Goal: Task Accomplishment & Management: Use online tool/utility

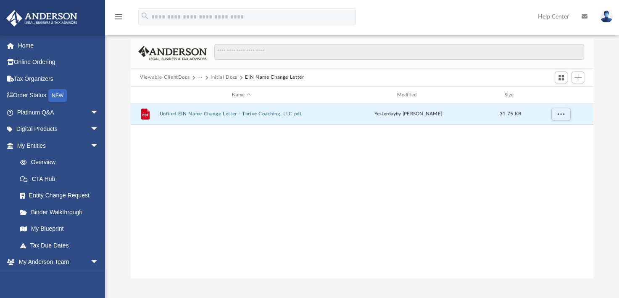
scroll to position [185, 456]
click at [580, 79] on span "Add" at bounding box center [578, 77] width 7 height 7
click at [570, 92] on li "Upload" at bounding box center [566, 94] width 27 height 9
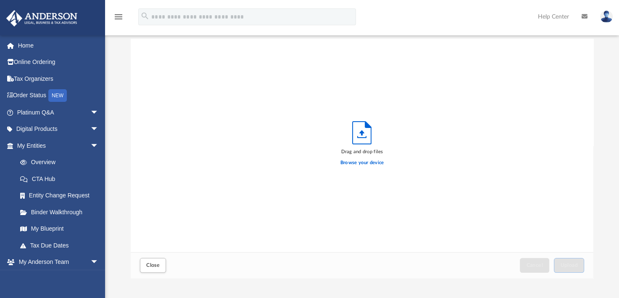
scroll to position [207, 456]
click at [368, 163] on label "Browse your device" at bounding box center [362, 163] width 44 height 8
click at [0, 0] on input "Browse your device" at bounding box center [0, 0] width 0 height 0
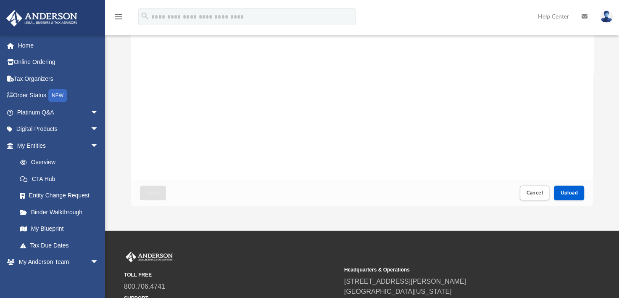
scroll to position [197, 0]
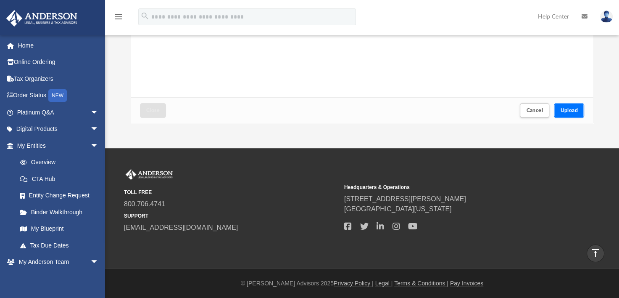
click at [574, 109] on span "Upload" at bounding box center [569, 110] width 18 height 5
click at [154, 111] on span "Close" at bounding box center [152, 110] width 13 height 5
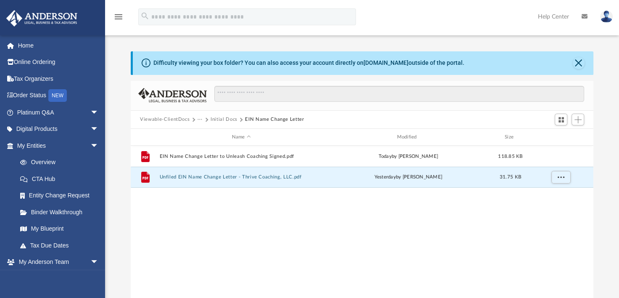
click at [174, 118] on button "Viewable-ClientDocs" at bounding box center [165, 120] width 50 height 8
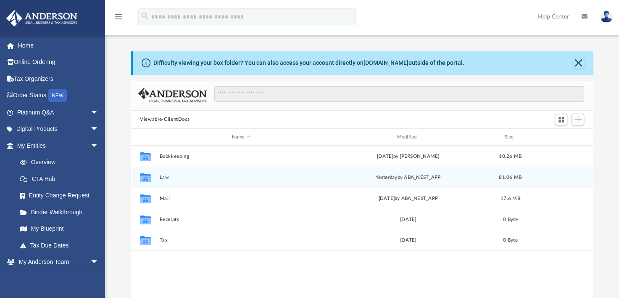
click at [161, 176] on button "Law" at bounding box center [241, 176] width 163 height 5
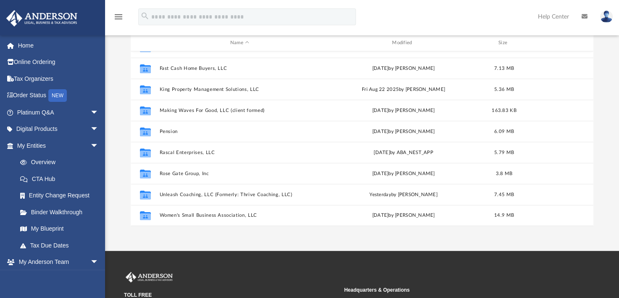
scroll to position [197, 0]
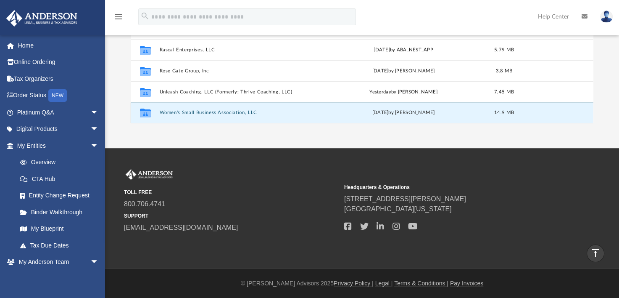
click at [187, 113] on button "Women's Small Business Association, LLC" at bounding box center [240, 112] width 160 height 5
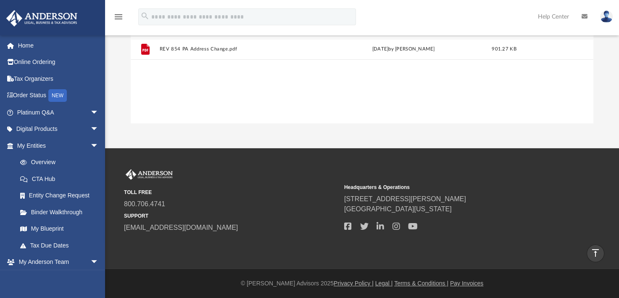
scroll to position [0, 0]
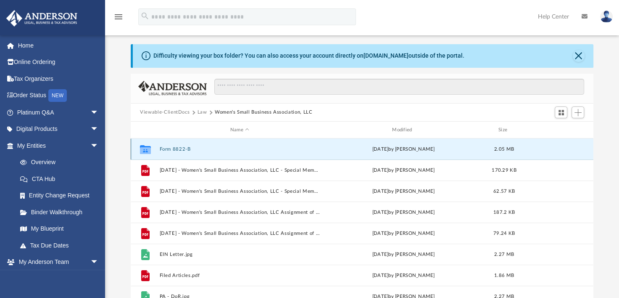
click at [185, 150] on button "Form 8822-B" at bounding box center [240, 148] width 160 height 5
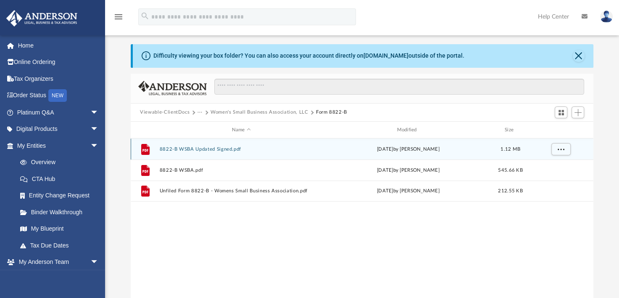
click at [208, 147] on button "8822-B WSBA Updated Signed.pdf" at bounding box center [241, 148] width 163 height 5
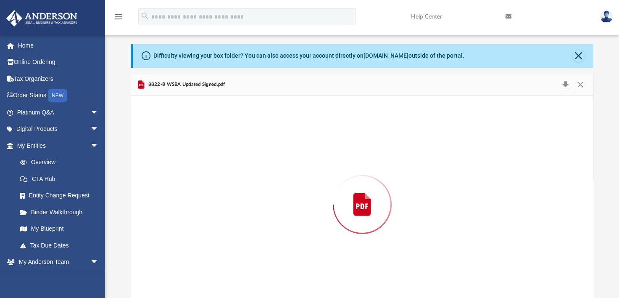
scroll to position [22, 0]
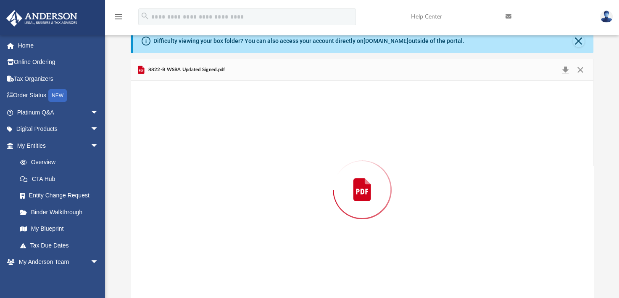
click at [208, 147] on div "Preview" at bounding box center [362, 189] width 463 height 217
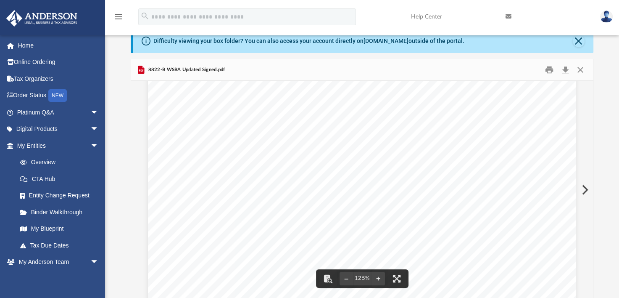
scroll to position [168, 0]
